Goal: Task Accomplishment & Management: Manage account settings

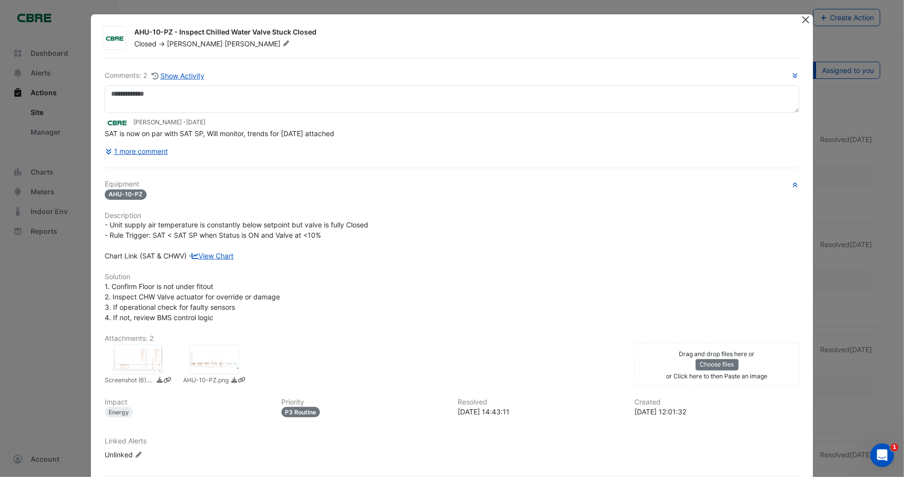
click at [803, 18] on button "Close" at bounding box center [805, 19] width 10 height 10
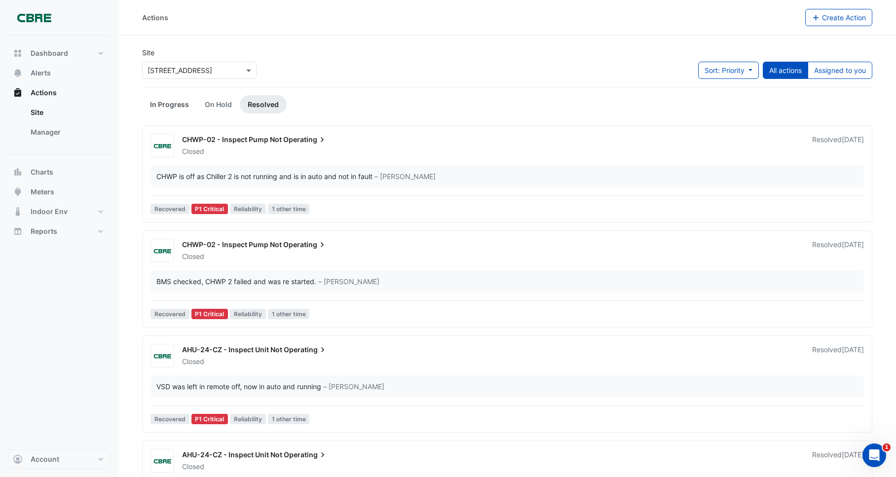
click at [172, 103] on link "In Progress" at bounding box center [169, 104] width 55 height 18
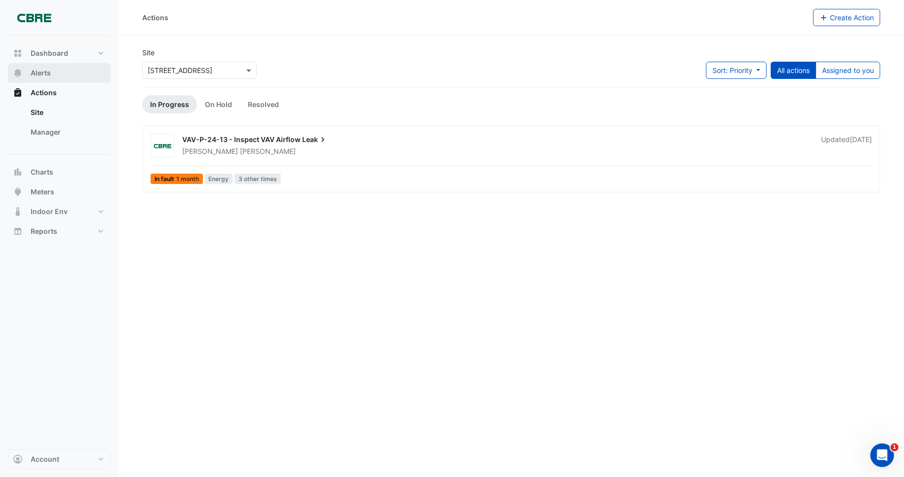
click at [49, 71] on span "Alerts" at bounding box center [41, 73] width 20 height 10
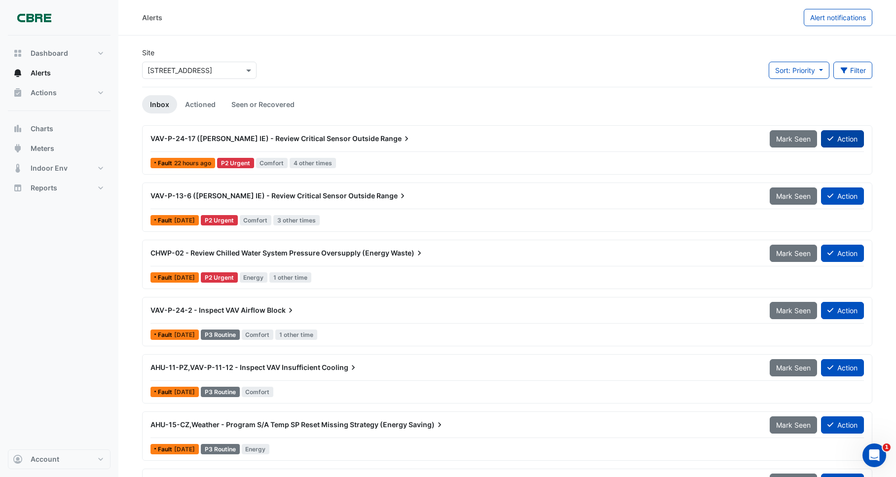
click at [849, 137] on button "Action" at bounding box center [842, 138] width 43 height 17
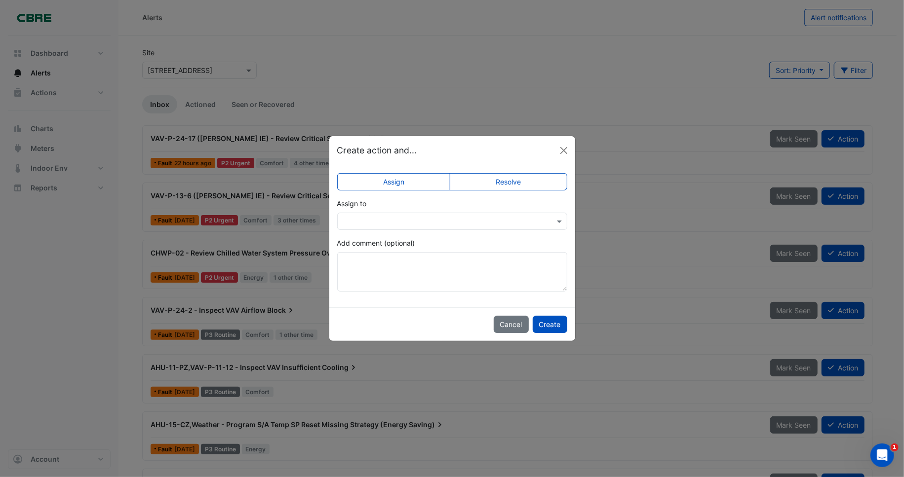
click at [424, 218] on input "text" at bounding box center [441, 222] width 199 height 10
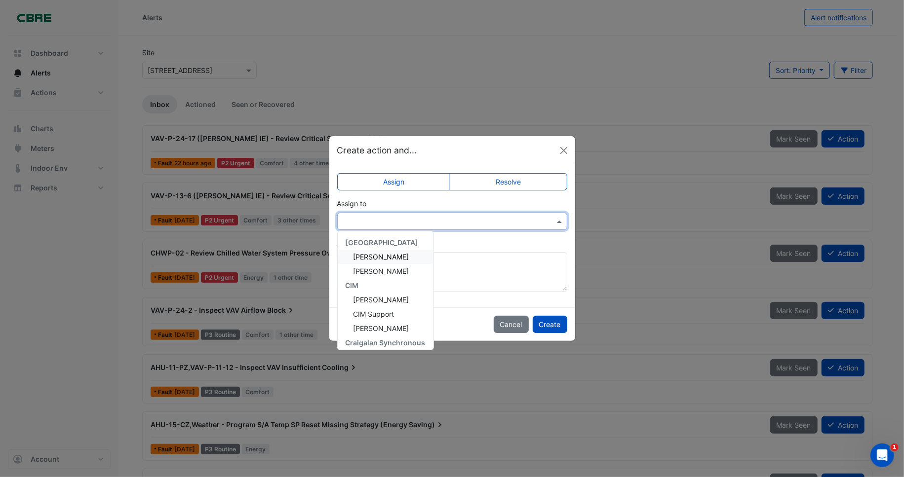
click at [385, 256] on span "George Argyropoulos" at bounding box center [381, 257] width 56 height 8
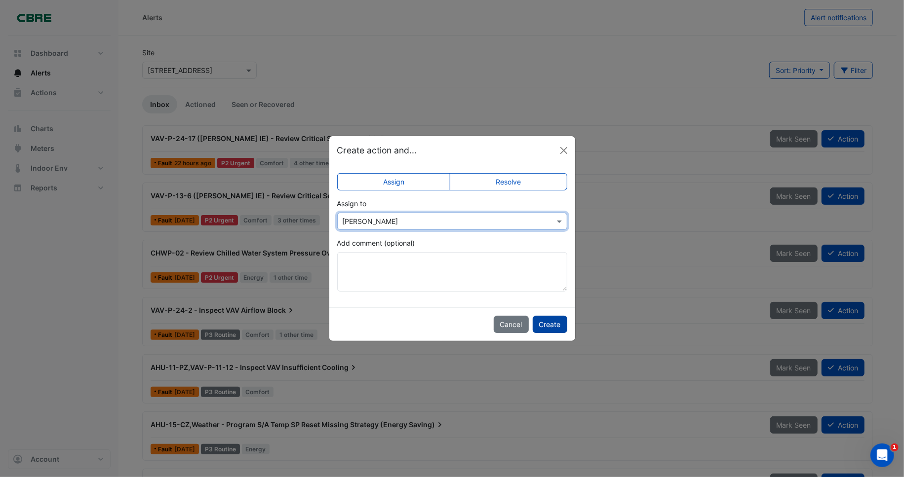
click at [559, 324] on button "Create" at bounding box center [549, 324] width 35 height 17
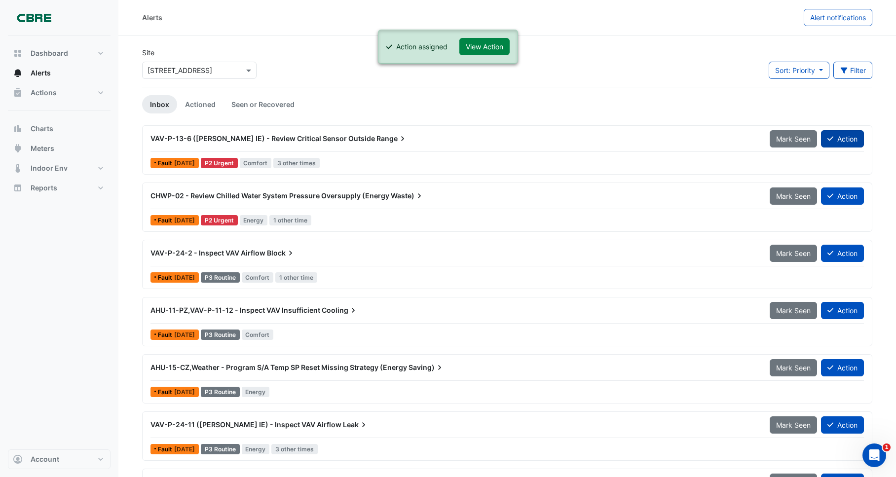
click at [848, 138] on button "Action" at bounding box center [842, 138] width 43 height 17
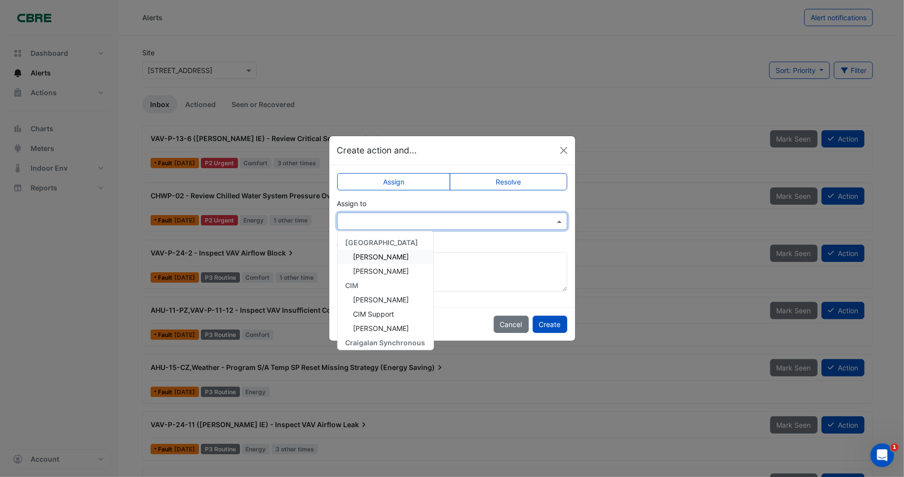
click at [402, 219] on input "text" at bounding box center [441, 222] width 199 height 10
click at [395, 256] on span "George Argyropoulos" at bounding box center [381, 257] width 56 height 8
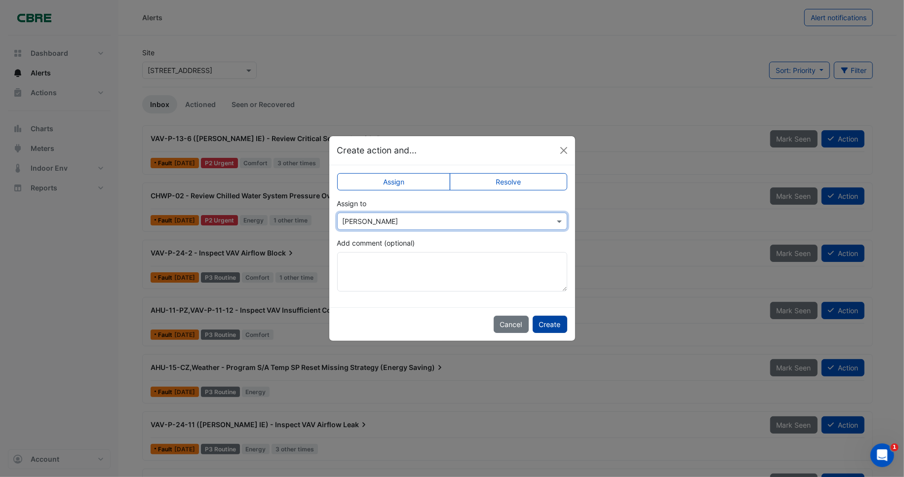
click at [554, 323] on button "Create" at bounding box center [549, 324] width 35 height 17
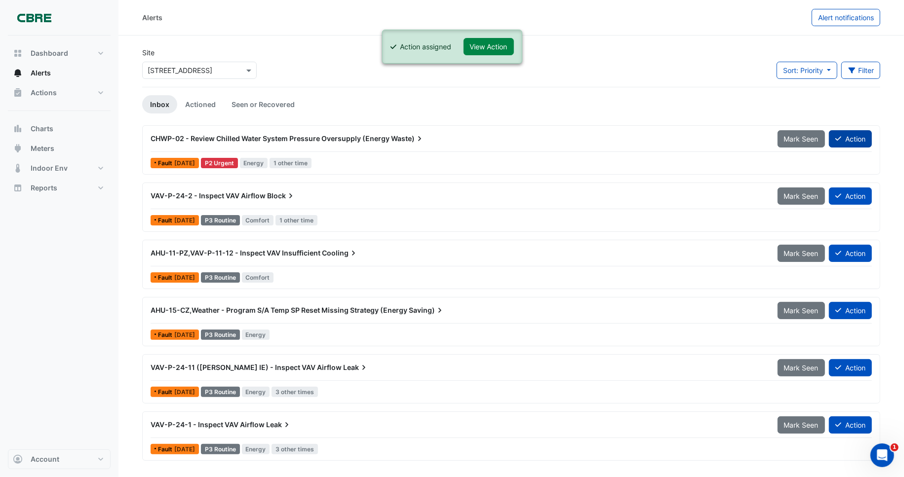
click at [851, 137] on button "Action" at bounding box center [850, 138] width 43 height 17
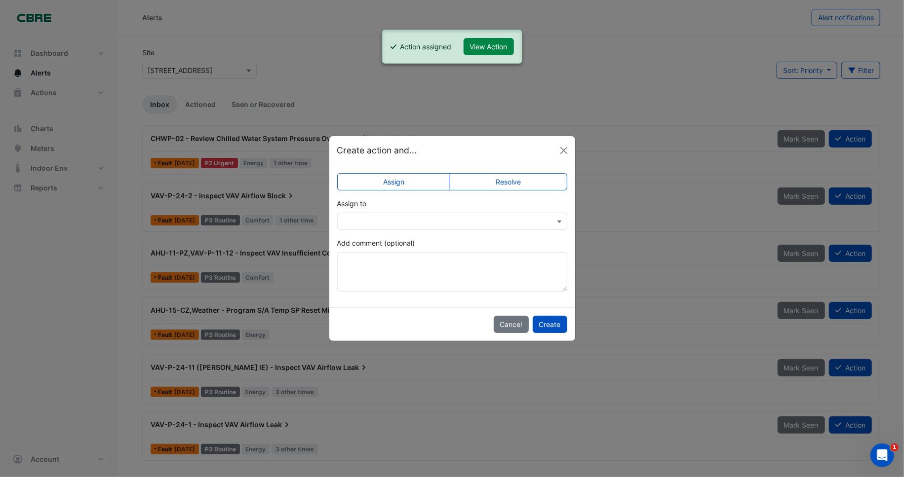
click at [432, 222] on input "text" at bounding box center [441, 222] width 199 height 10
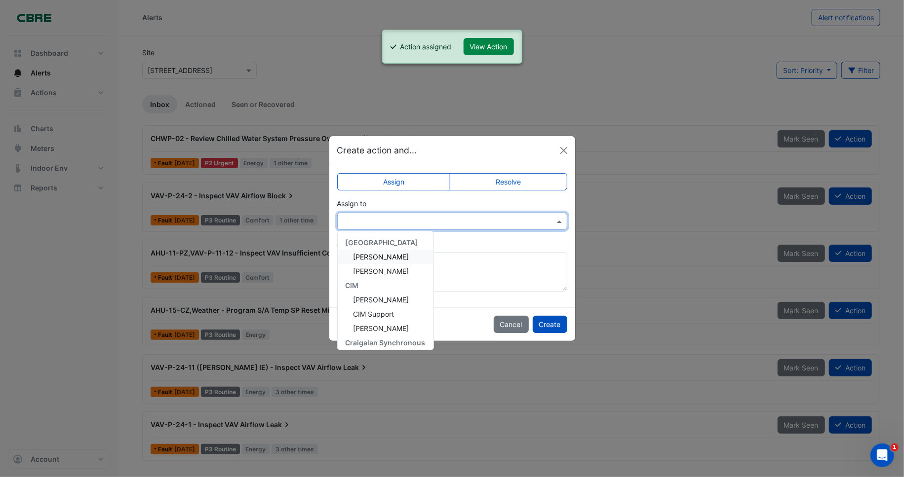
click at [393, 258] on span "George Argyropoulos" at bounding box center [381, 257] width 56 height 8
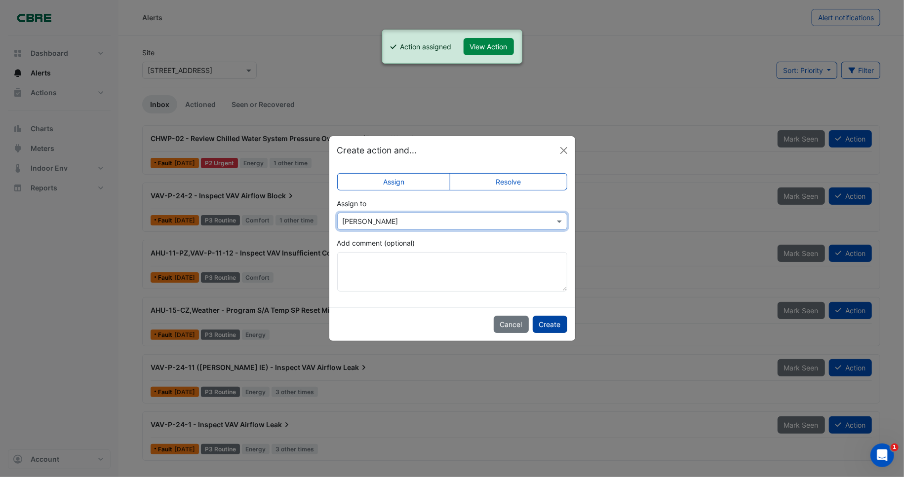
click at [554, 323] on button "Create" at bounding box center [549, 324] width 35 height 17
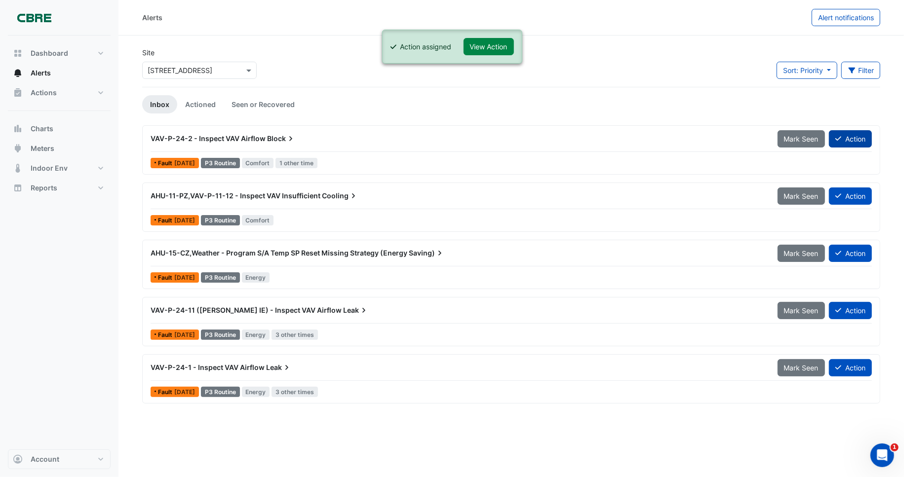
click at [854, 136] on button "Action" at bounding box center [850, 138] width 43 height 17
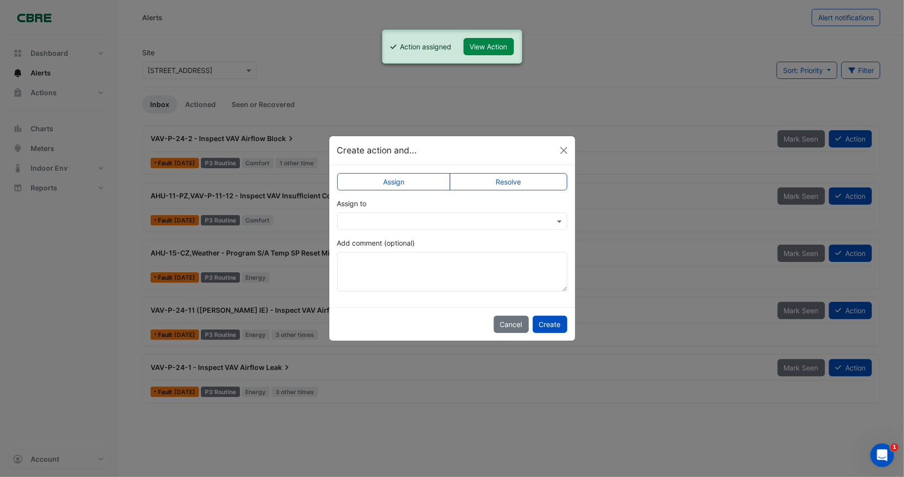
drag, startPoint x: 381, startPoint y: 221, endPoint x: 383, endPoint y: 227, distance: 6.2
click at [381, 221] on input "text" at bounding box center [441, 222] width 199 height 10
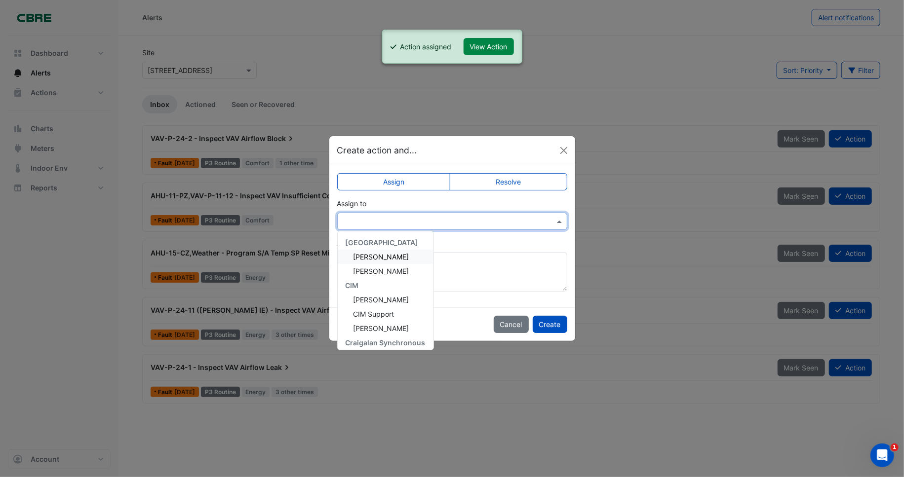
click at [396, 260] on span "George Argyropoulos" at bounding box center [381, 257] width 56 height 8
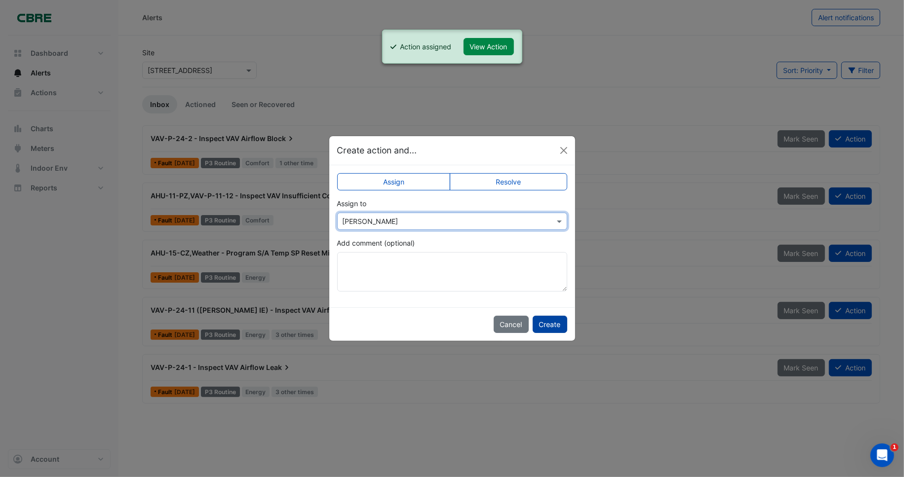
click at [558, 322] on button "Create" at bounding box center [549, 324] width 35 height 17
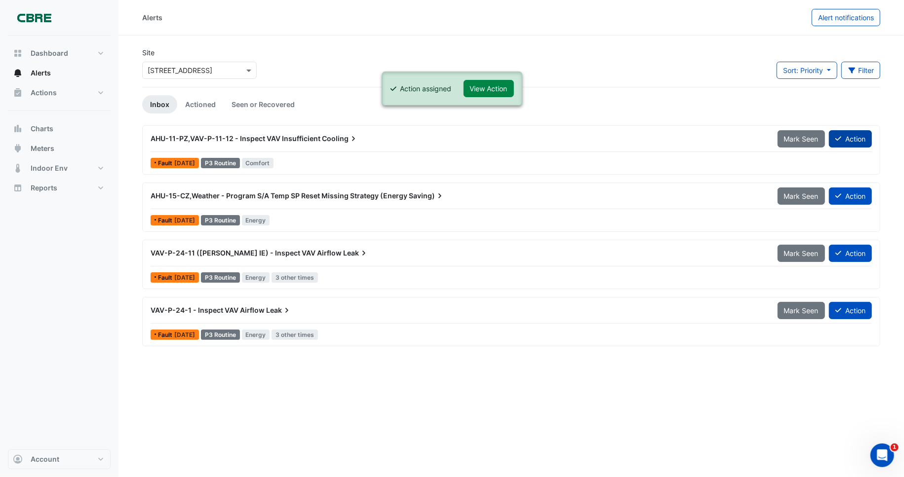
click at [855, 142] on button "Action" at bounding box center [850, 138] width 43 height 17
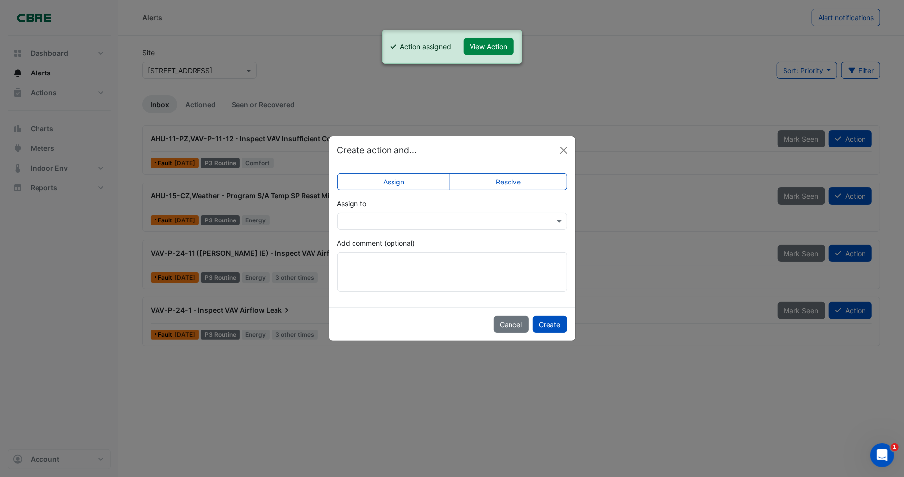
click at [409, 219] on input "text" at bounding box center [441, 222] width 199 height 10
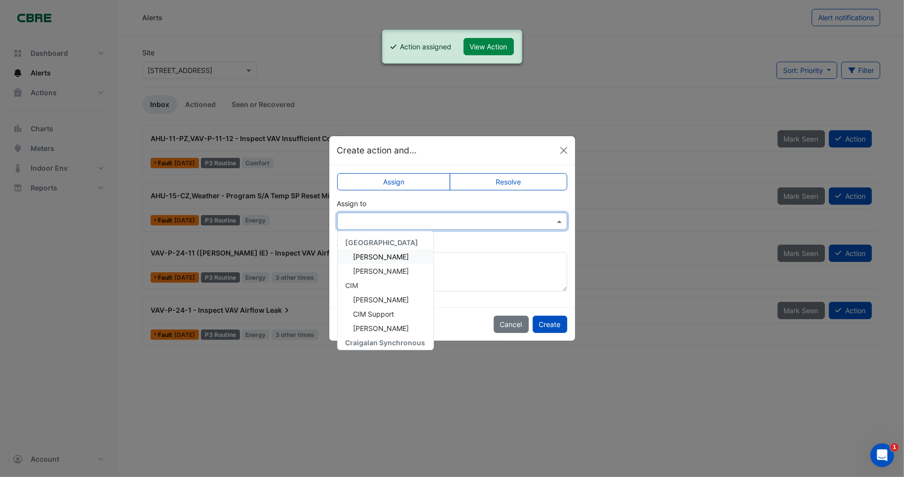
click at [404, 259] on span "George Argyropoulos" at bounding box center [381, 257] width 56 height 8
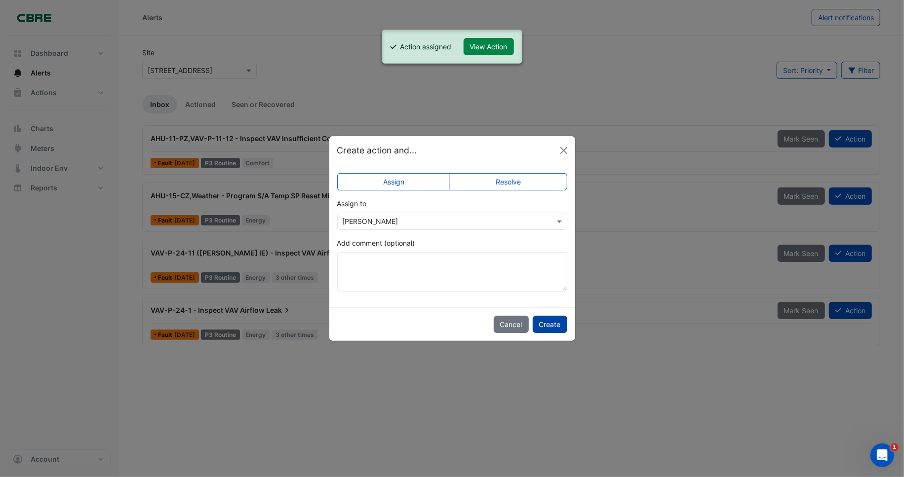
drag, startPoint x: 555, startPoint y: 322, endPoint x: 565, endPoint y: 311, distance: 15.0
click at [555, 322] on button "Create" at bounding box center [549, 324] width 35 height 17
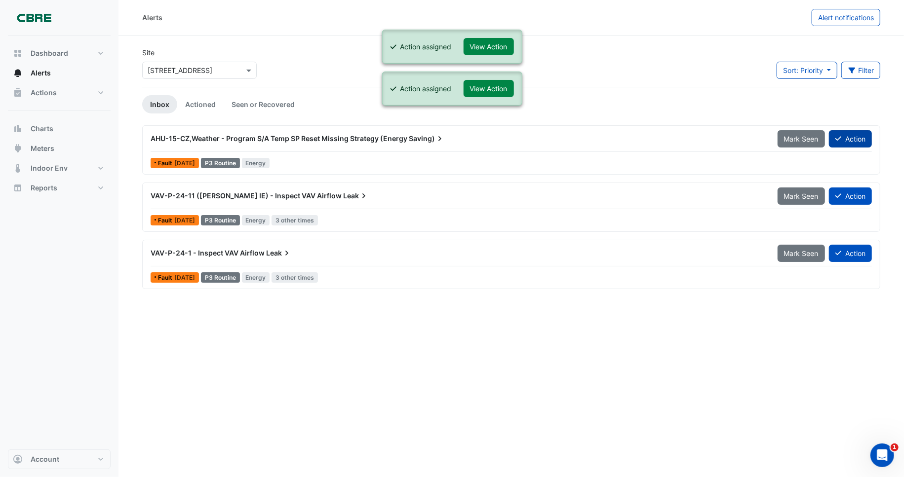
click at [852, 144] on button "Action" at bounding box center [850, 138] width 43 height 17
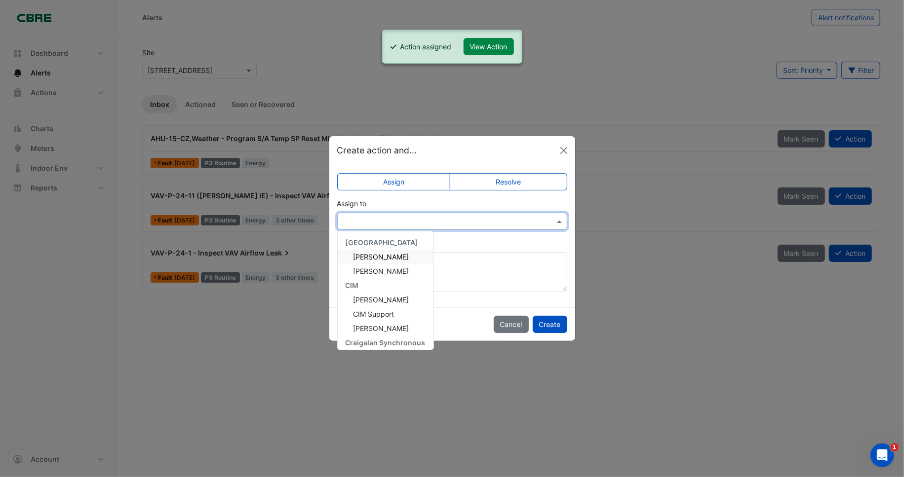
click at [428, 223] on input "text" at bounding box center [441, 222] width 199 height 10
click at [402, 255] on span "George Argyropoulos" at bounding box center [381, 257] width 56 height 8
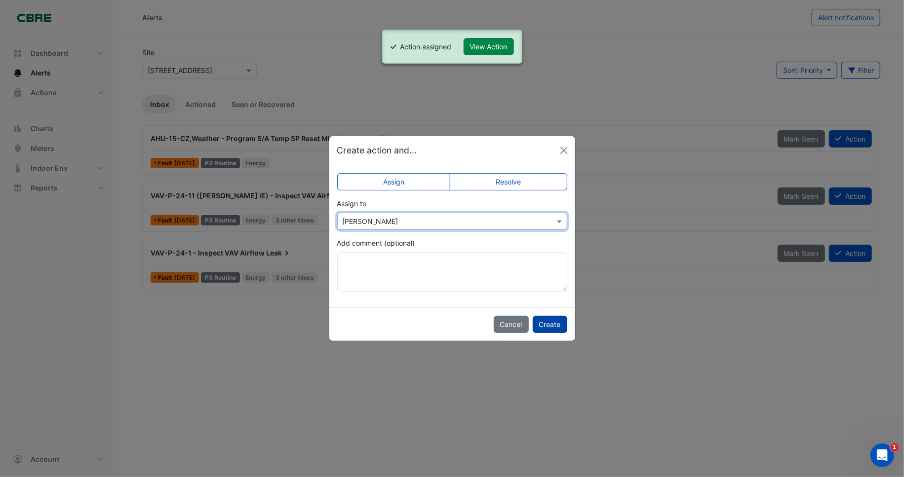
click at [558, 325] on button "Create" at bounding box center [549, 324] width 35 height 17
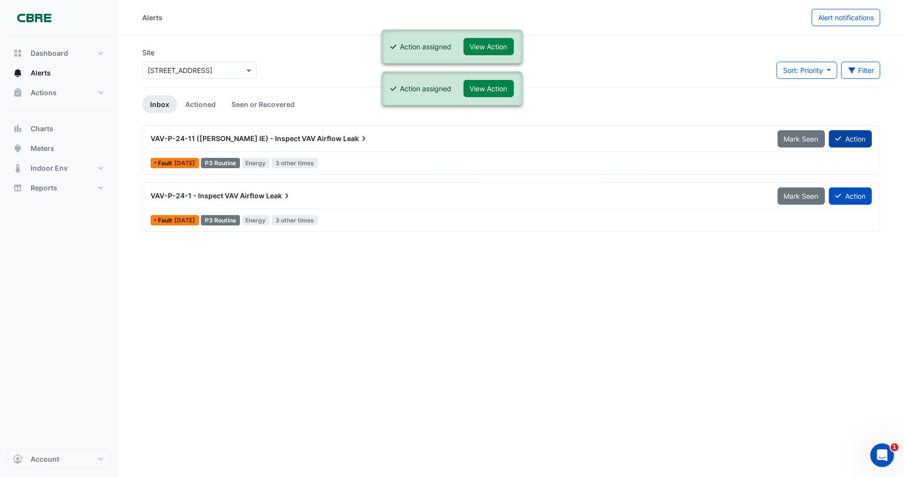
click at [842, 135] on button "Action" at bounding box center [850, 138] width 43 height 17
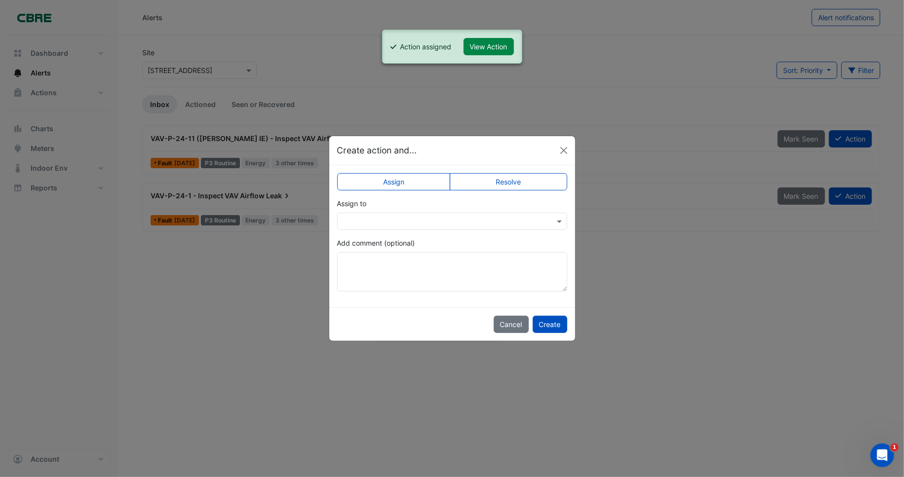
click at [414, 218] on input "text" at bounding box center [441, 222] width 199 height 10
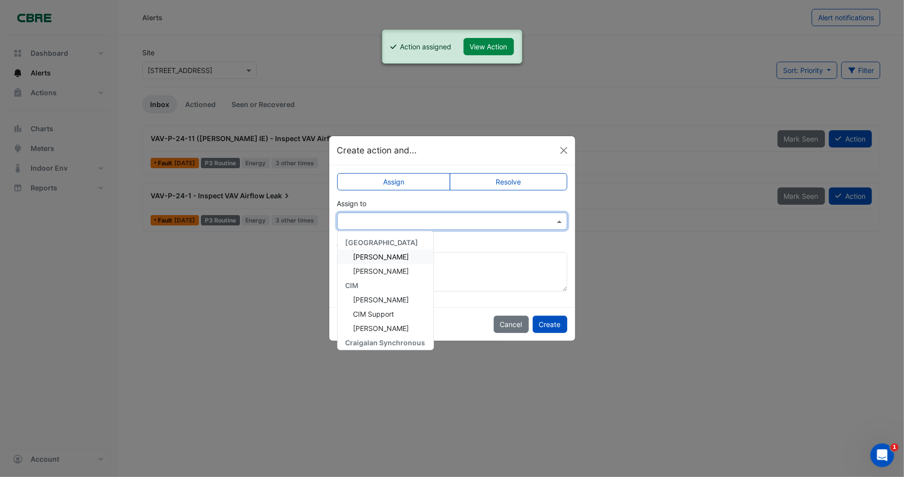
click at [407, 256] on span "George Argyropoulos" at bounding box center [381, 257] width 56 height 8
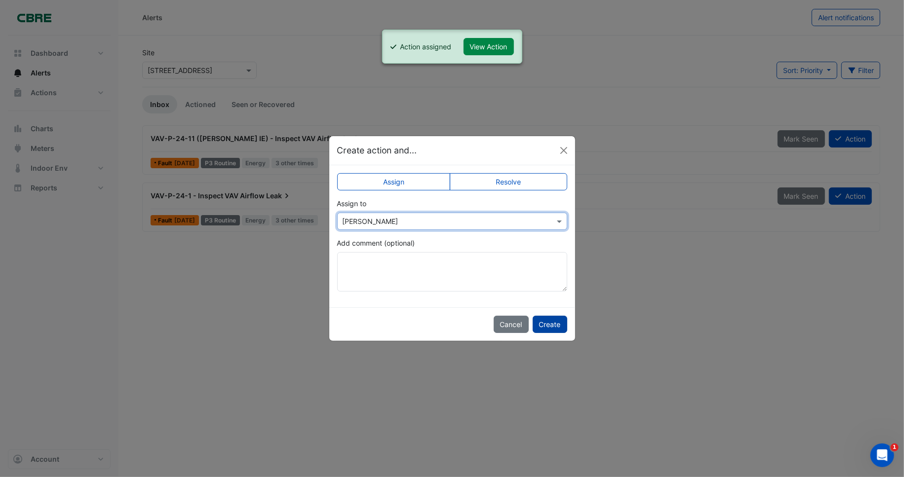
drag, startPoint x: 550, startPoint y: 323, endPoint x: 558, endPoint y: 320, distance: 8.3
click at [551, 323] on button "Create" at bounding box center [549, 324] width 35 height 17
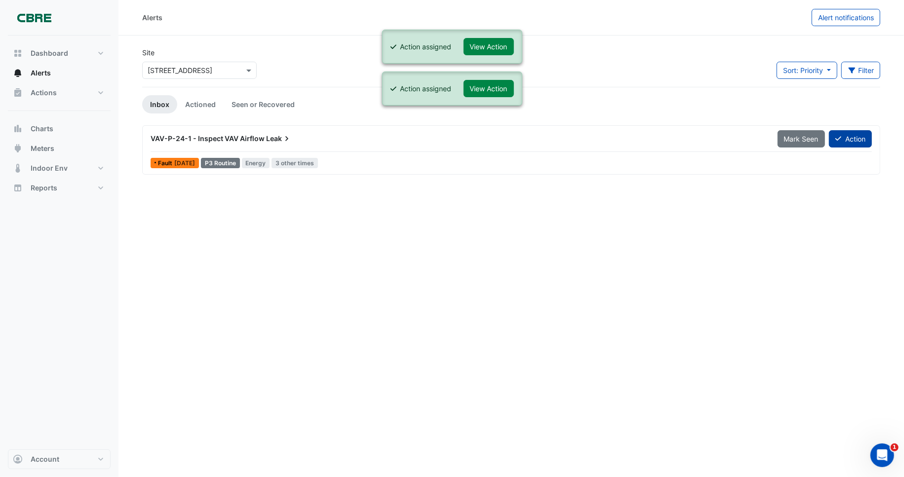
click at [845, 136] on button "Action" at bounding box center [850, 138] width 43 height 17
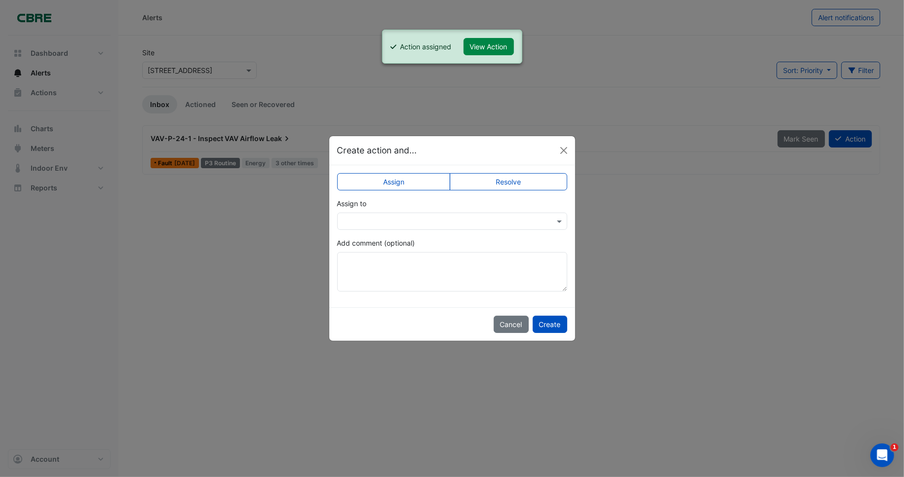
click at [383, 219] on input "text" at bounding box center [441, 222] width 199 height 10
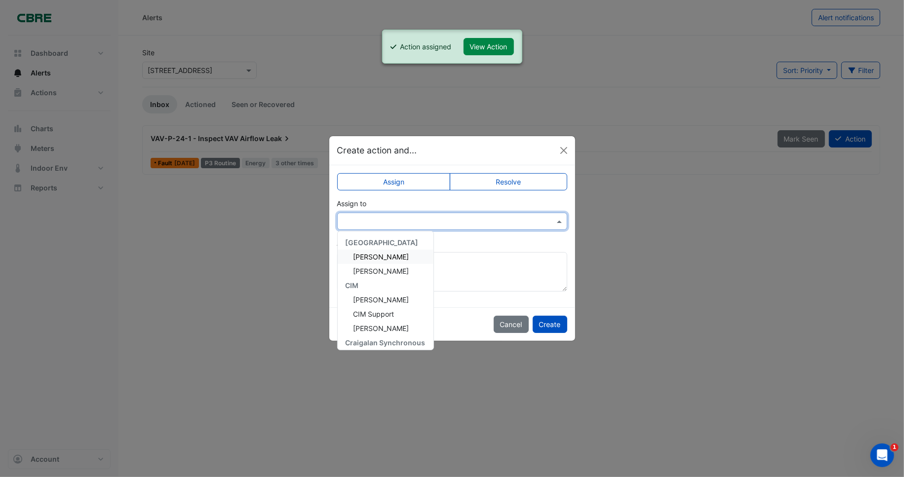
click at [398, 256] on span "George Argyropoulos" at bounding box center [381, 257] width 56 height 8
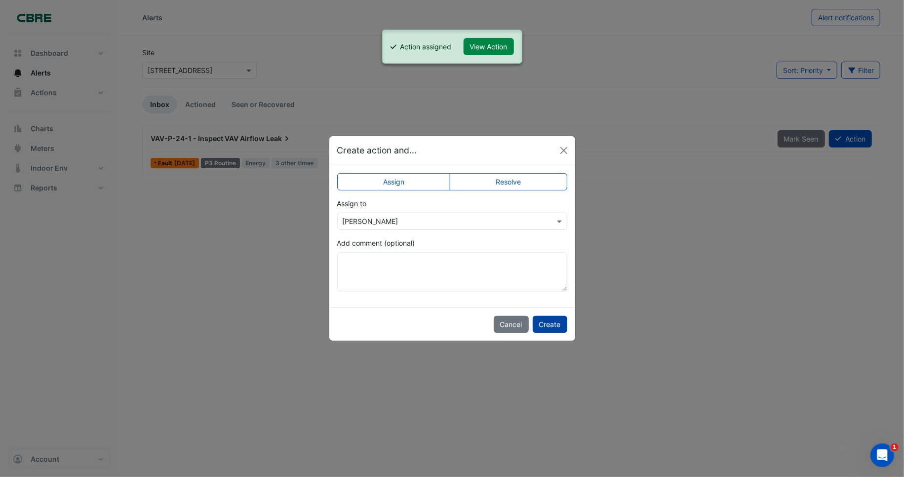
click at [554, 321] on button "Create" at bounding box center [549, 324] width 35 height 17
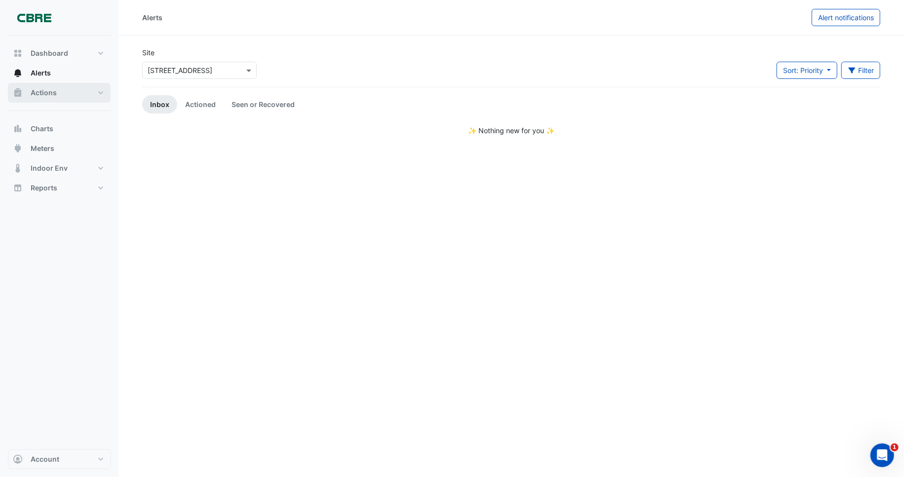
click at [46, 88] on span "Actions" at bounding box center [44, 93] width 26 height 10
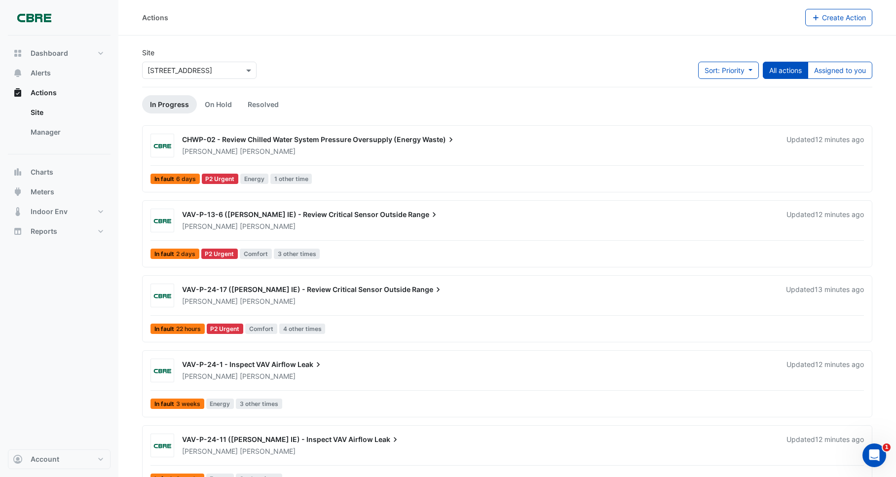
click at [248, 141] on span "CHWP-02 - Review Chilled Water System Pressure Oversupply (Energy" at bounding box center [301, 139] width 239 height 8
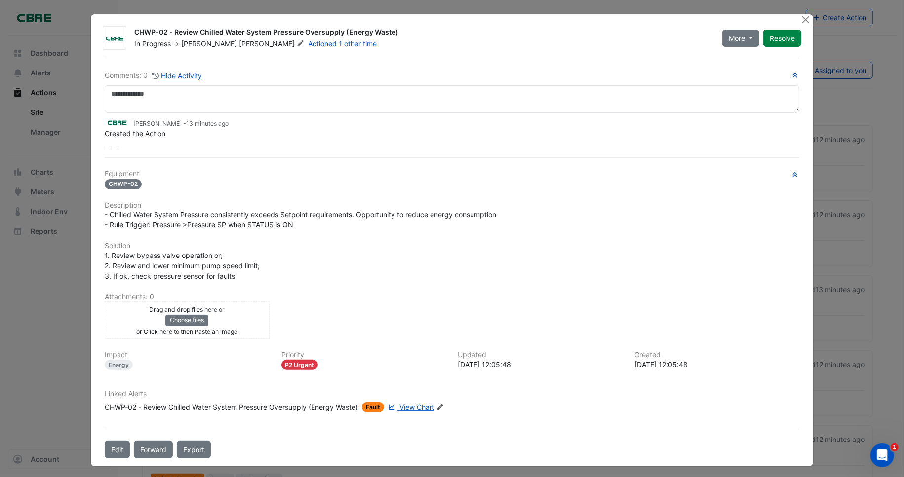
click at [421, 403] on span "View Chart" at bounding box center [416, 407] width 35 height 8
click at [302, 265] on div "1. Review bypass valve operation or; 2. Review and lower minimum pump speed lim…" at bounding box center [452, 265] width 694 height 31
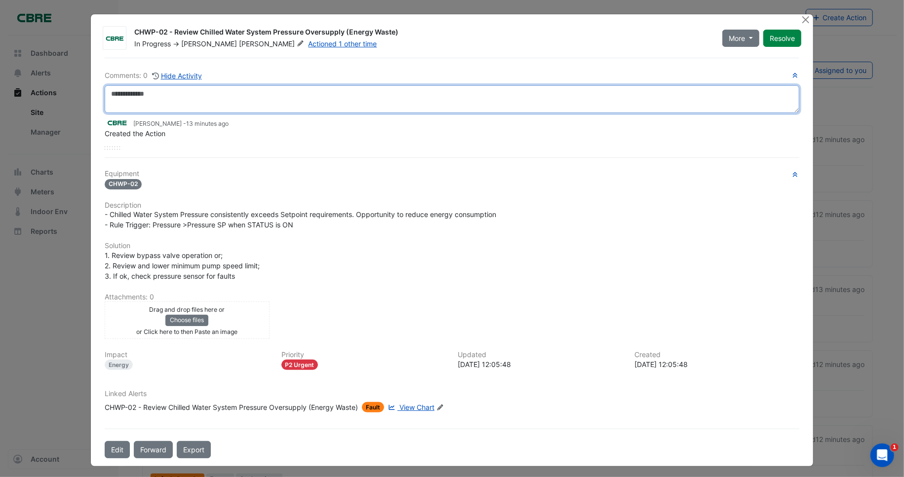
click at [152, 96] on textarea at bounding box center [452, 99] width 694 height 28
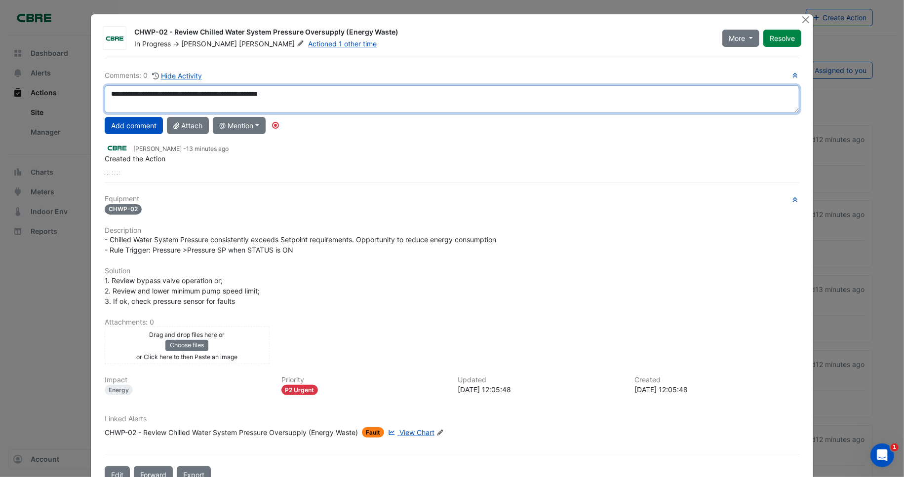
click at [180, 93] on textarea "**********" at bounding box center [452, 99] width 694 height 28
click at [347, 92] on textarea "**********" at bounding box center [452, 99] width 694 height 28
type textarea "**********"
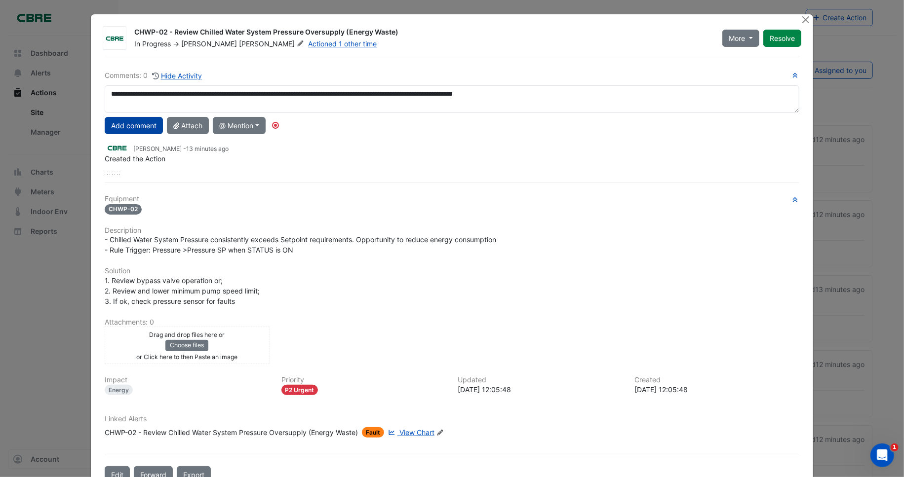
click at [139, 125] on button "Add comment" at bounding box center [134, 125] width 58 height 17
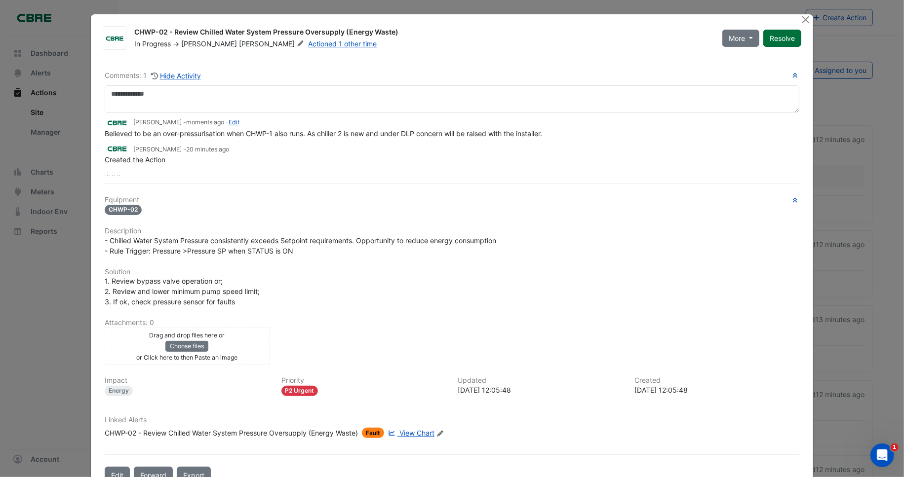
click at [783, 38] on button "Resolve" at bounding box center [782, 38] width 38 height 17
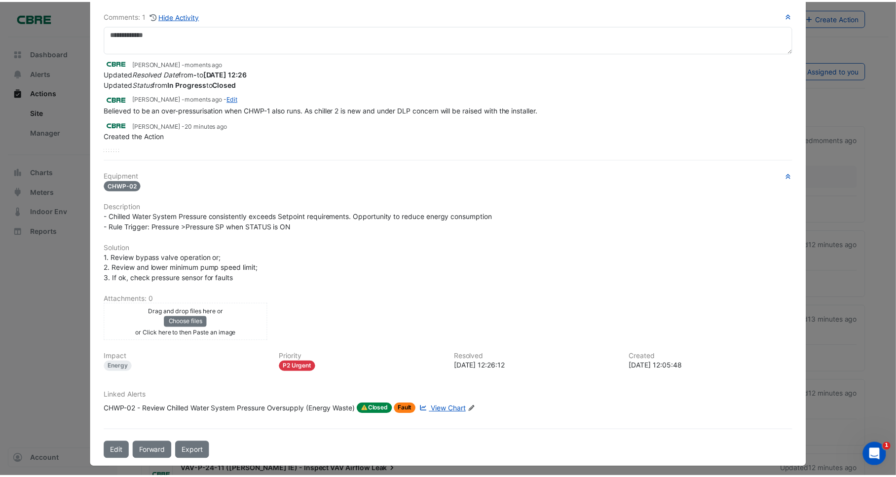
scroll to position [60, 0]
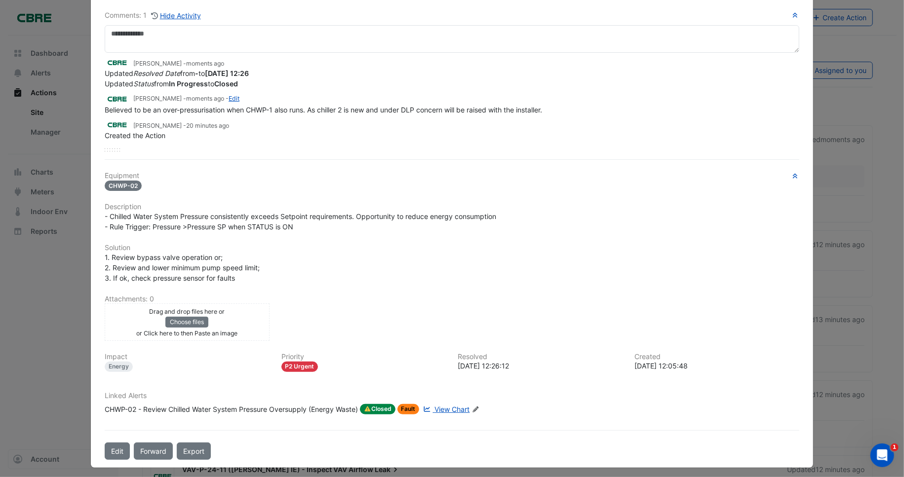
click at [376, 405] on span "Closed" at bounding box center [378, 409] width 36 height 11
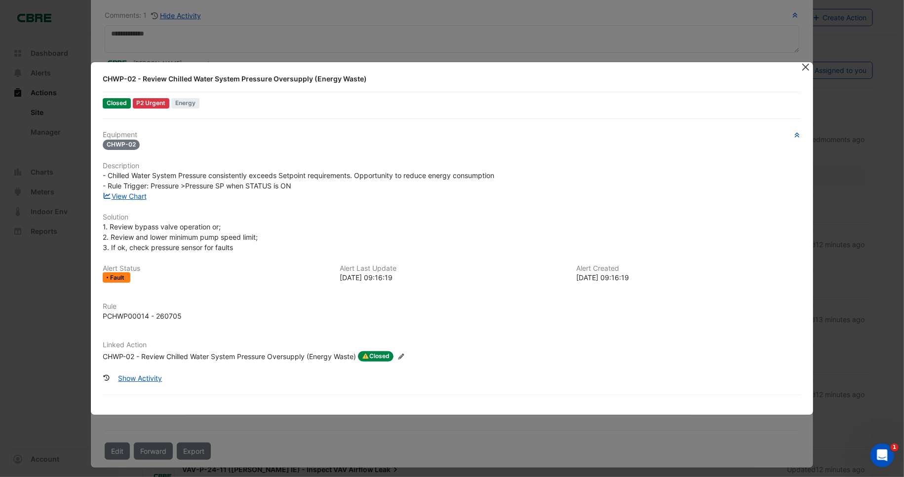
click at [801, 64] on button "Close" at bounding box center [805, 67] width 10 height 10
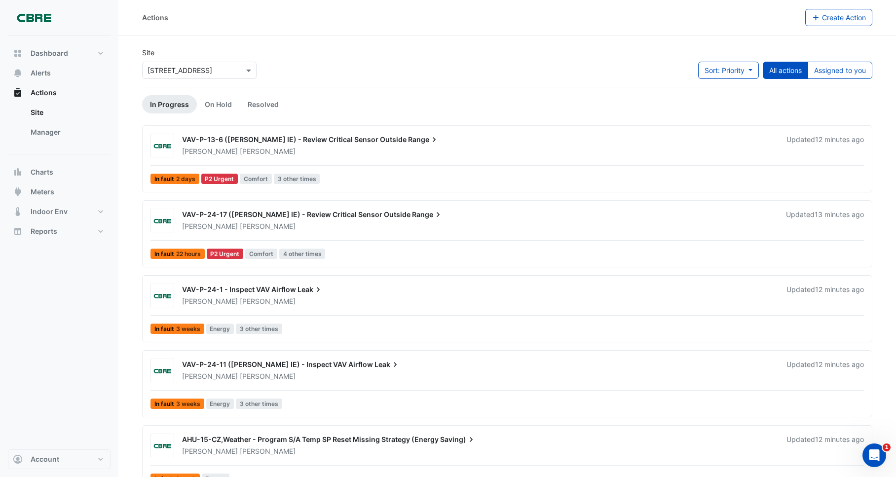
click at [477, 148] on div "George Argyropoulos" at bounding box center [478, 152] width 595 height 10
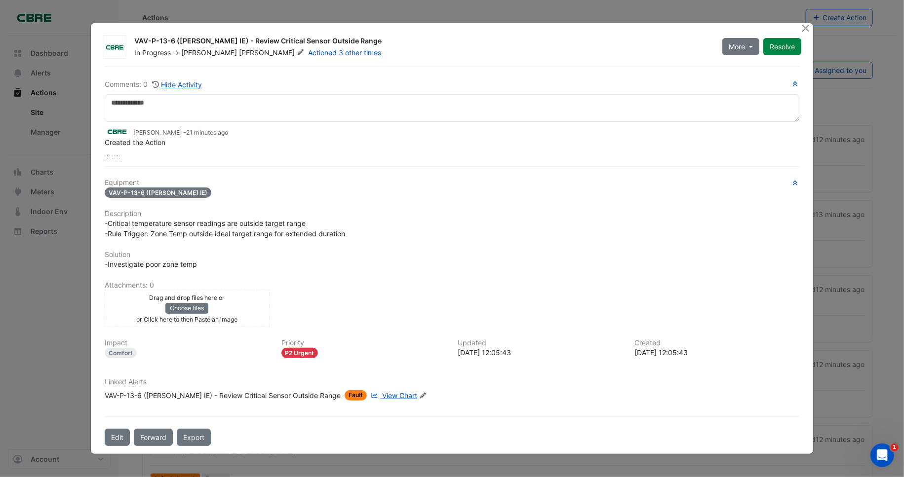
click at [382, 393] on span "View Chart" at bounding box center [399, 395] width 35 height 8
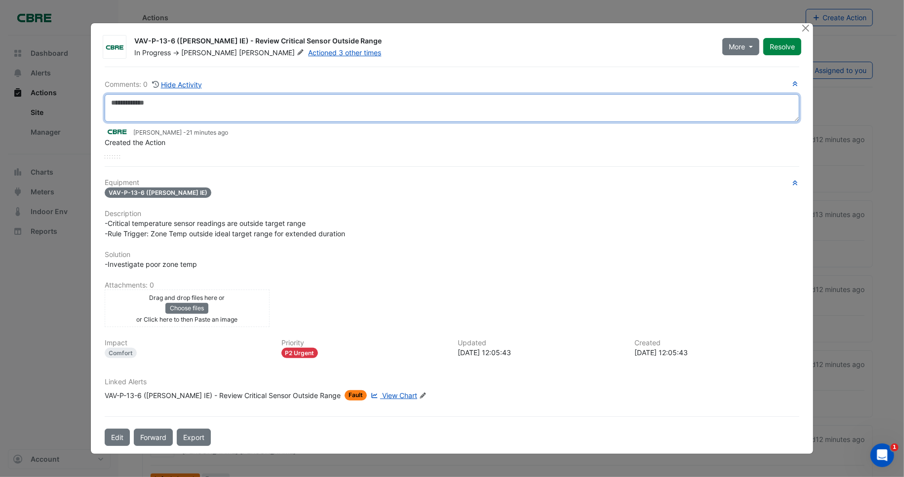
click at [170, 116] on textarea at bounding box center [452, 108] width 694 height 28
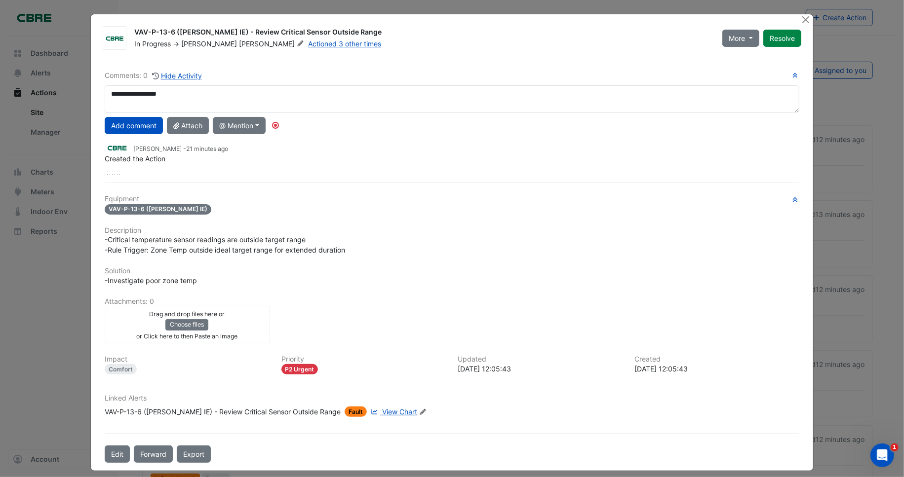
click at [423, 238] on div "-Critical temperature sensor readings are outside target range -Rule Trigger: Z…" at bounding box center [452, 244] width 694 height 21
click at [456, 272] on h6 "Solution" at bounding box center [452, 271] width 694 height 8
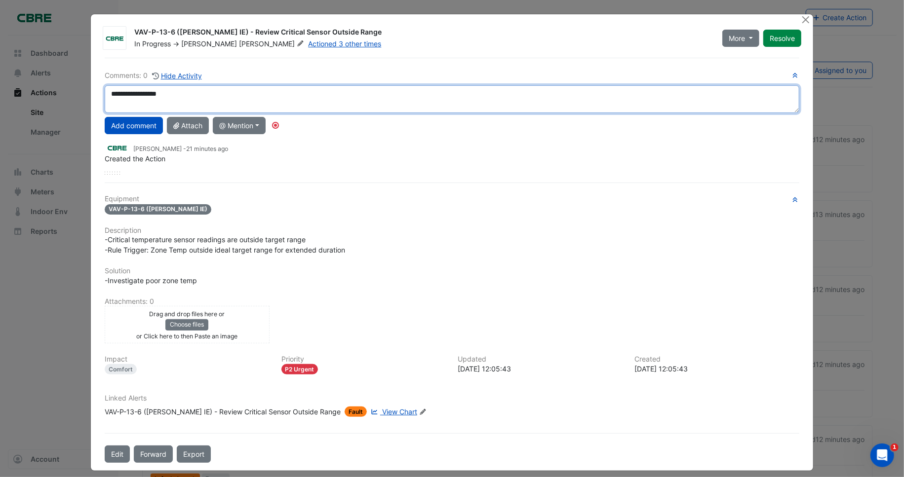
click at [184, 89] on textarea "**********" at bounding box center [452, 99] width 694 height 28
type textarea "**********"
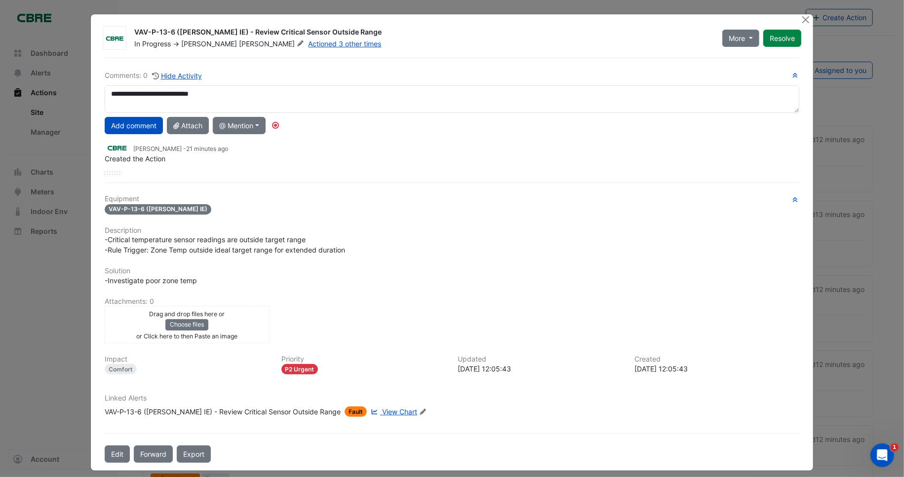
click at [126, 127] on button "Add comment" at bounding box center [134, 125] width 58 height 17
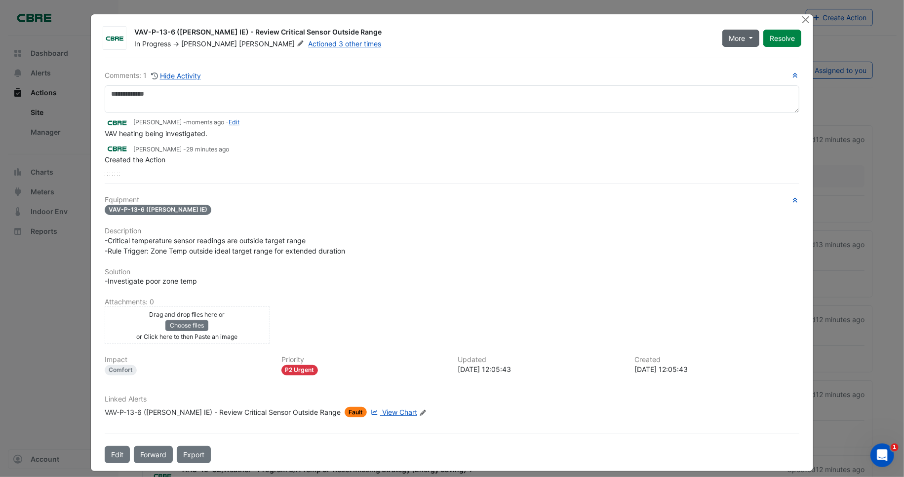
click at [748, 38] on button "More" at bounding box center [740, 38] width 37 height 17
click at [745, 56] on button "On Hold" at bounding box center [758, 59] width 78 height 14
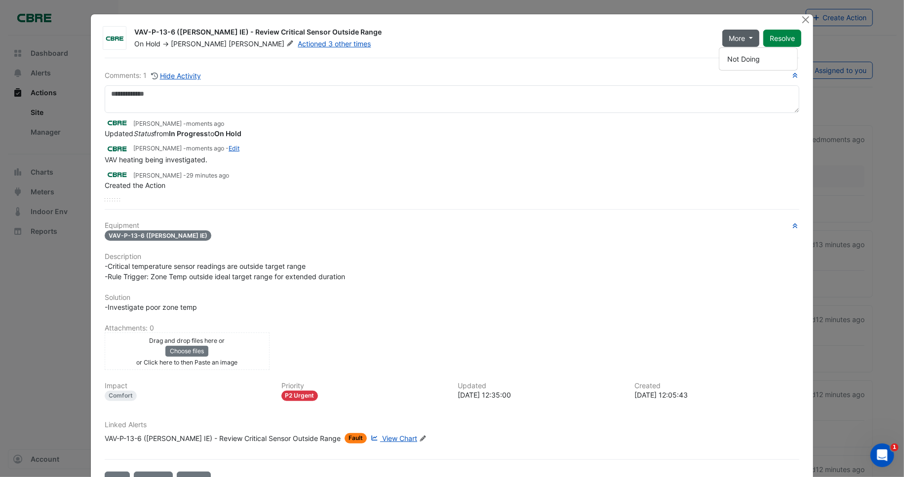
click at [349, 155] on div "VAV heating being investigated." at bounding box center [452, 159] width 694 height 10
click at [805, 20] on button "Close" at bounding box center [805, 19] width 10 height 10
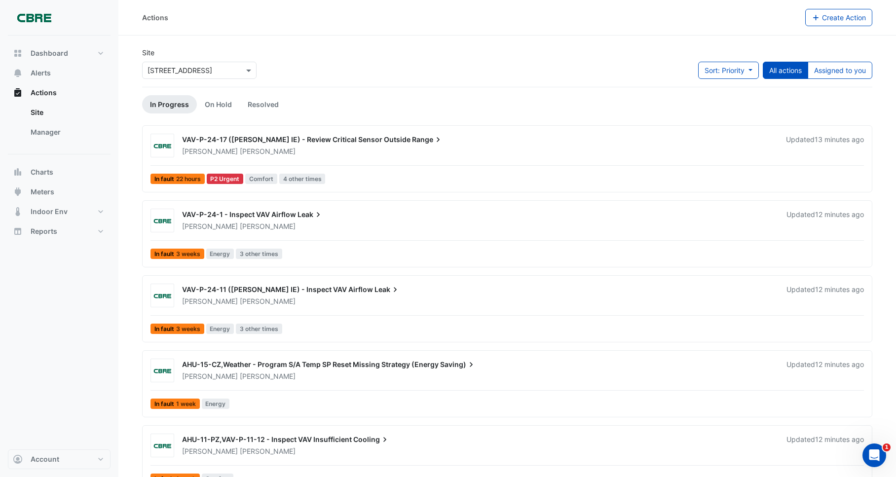
click at [243, 152] on span "Argyropoulos" at bounding box center [268, 152] width 56 height 10
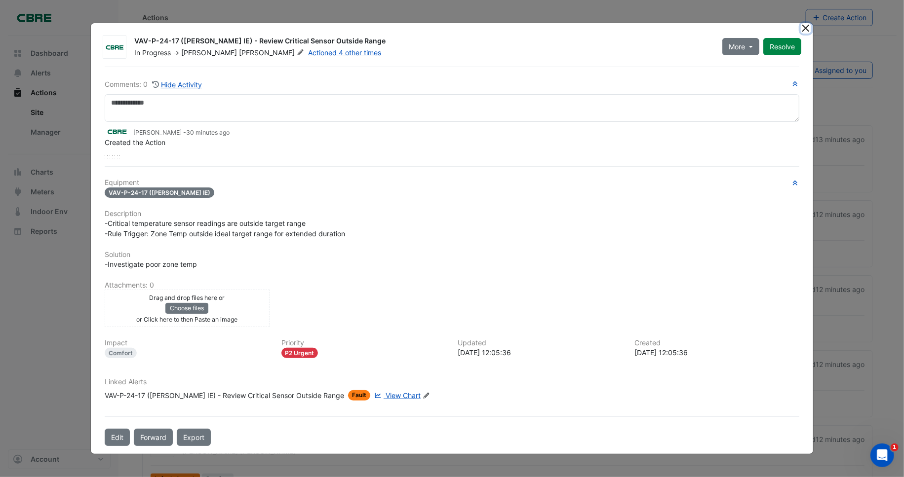
click at [806, 30] on button "Close" at bounding box center [805, 28] width 10 height 10
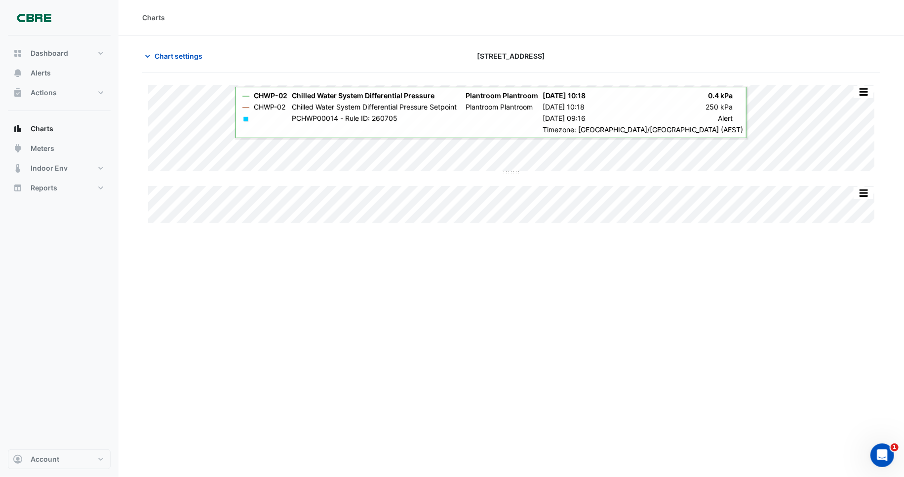
click at [379, 324] on div "Charts Chart settings [STREET_ADDRESS] Split All Split None Print Save as JPEG …" at bounding box center [510, 238] width 785 height 477
